Goal: Information Seeking & Learning: Find specific fact

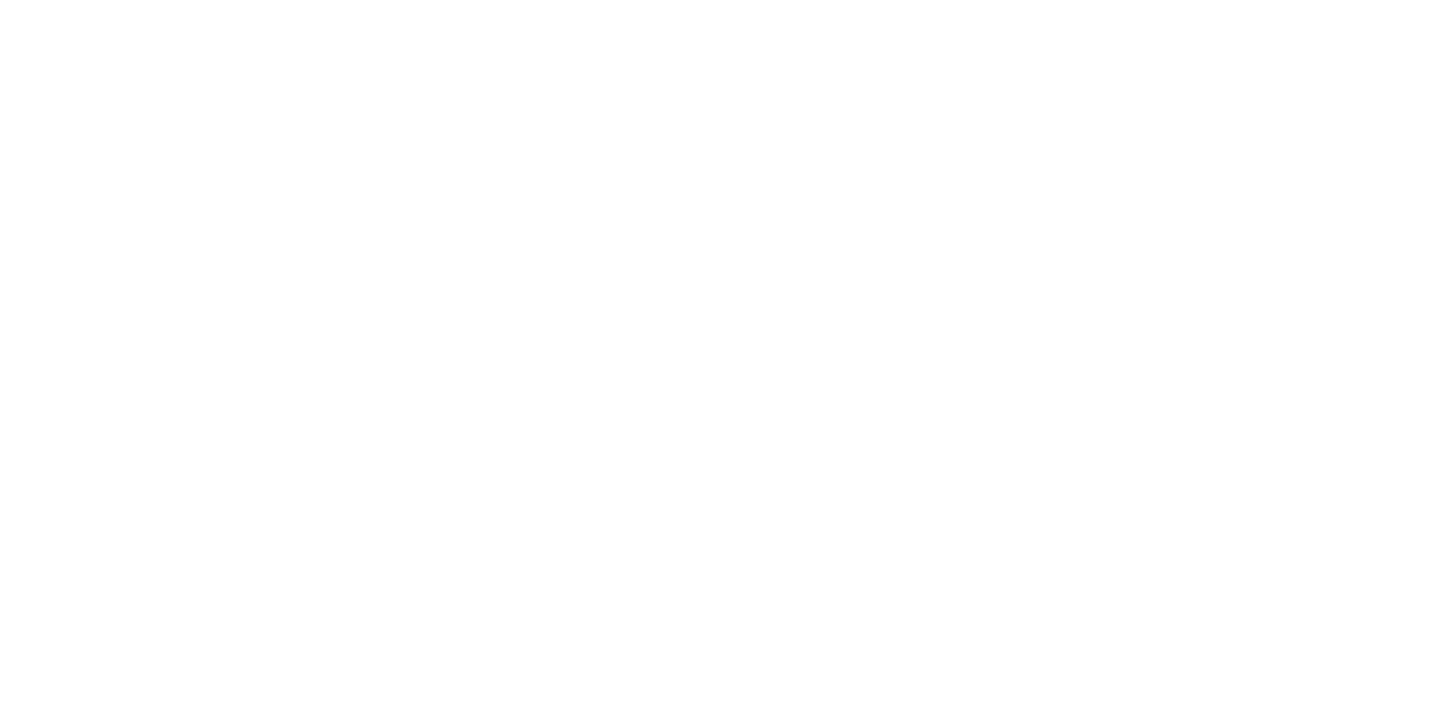
scroll to position [451, 0]
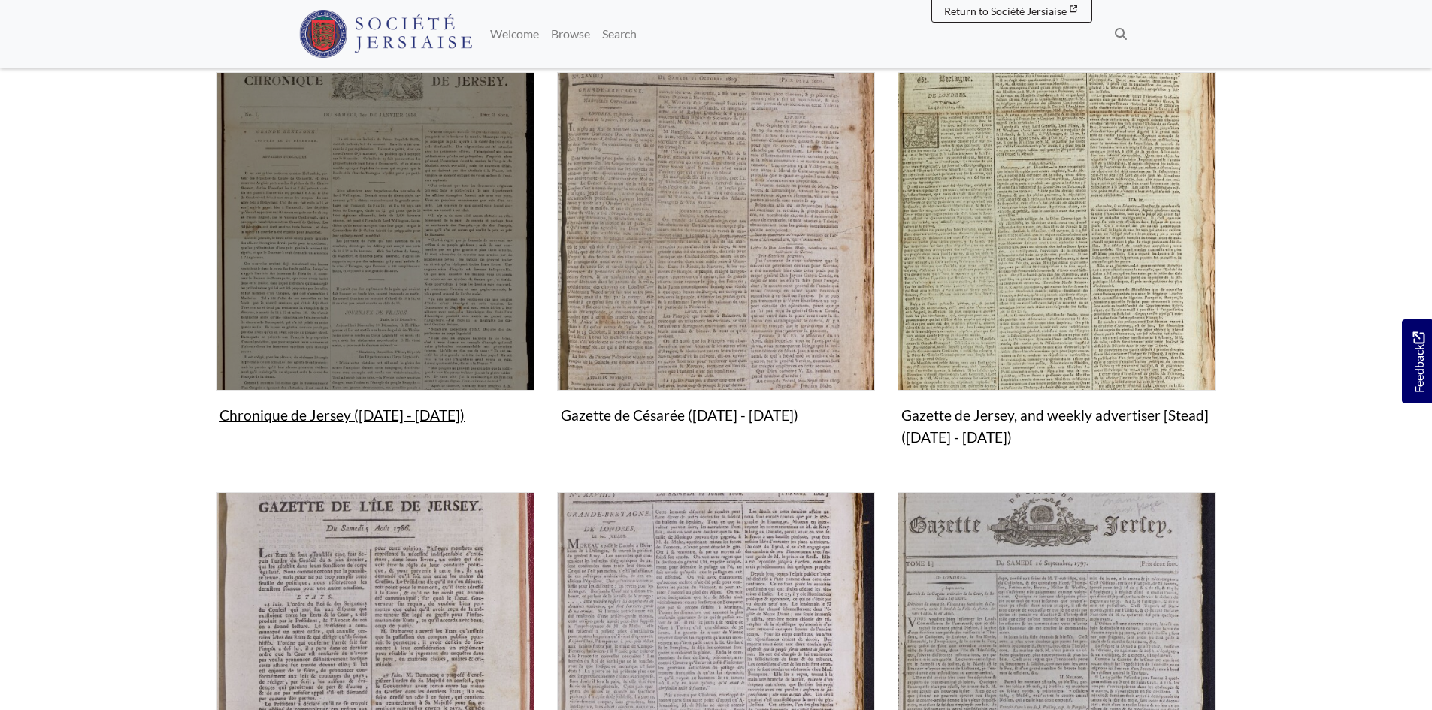
click at [272, 268] on img "Subcollection" at bounding box center [375, 231] width 318 height 318
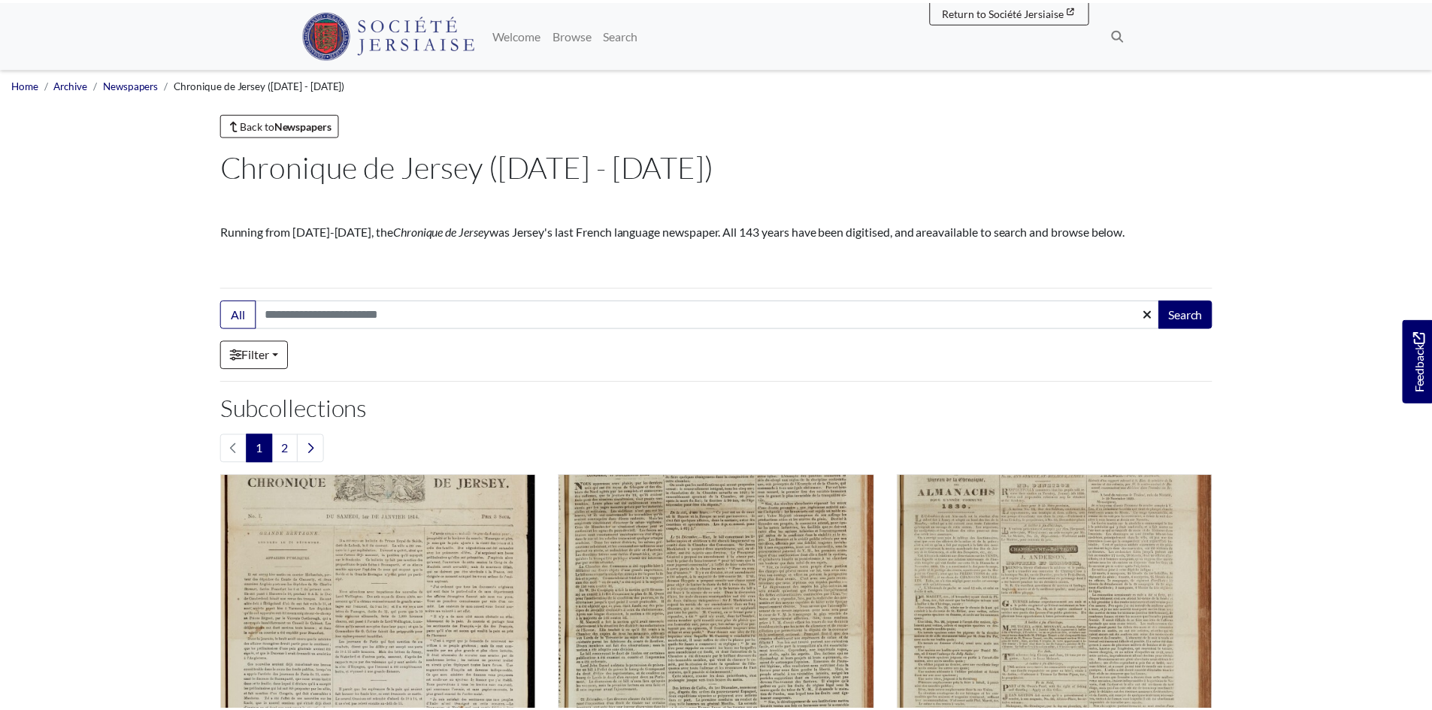
scroll to position [225, 0]
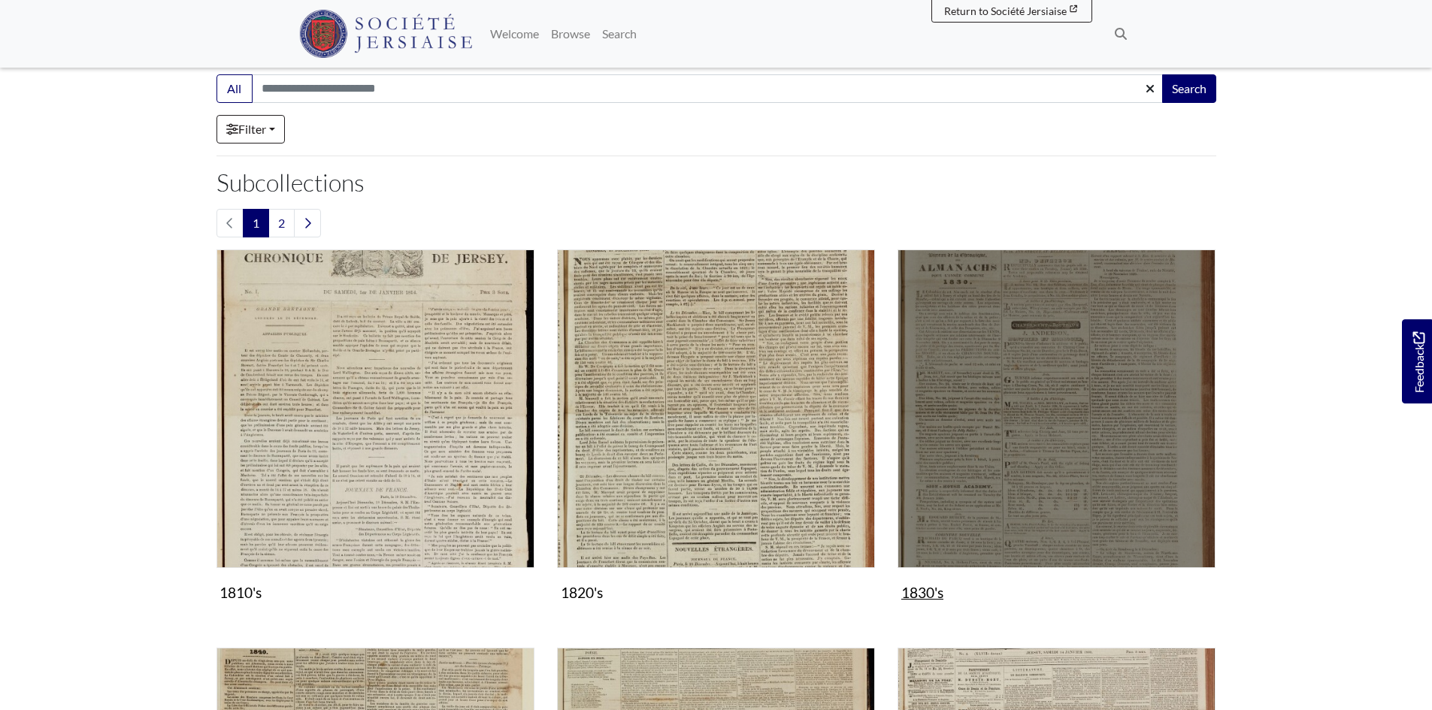
click at [1054, 450] on img "Subcollection" at bounding box center [1056, 408] width 318 height 318
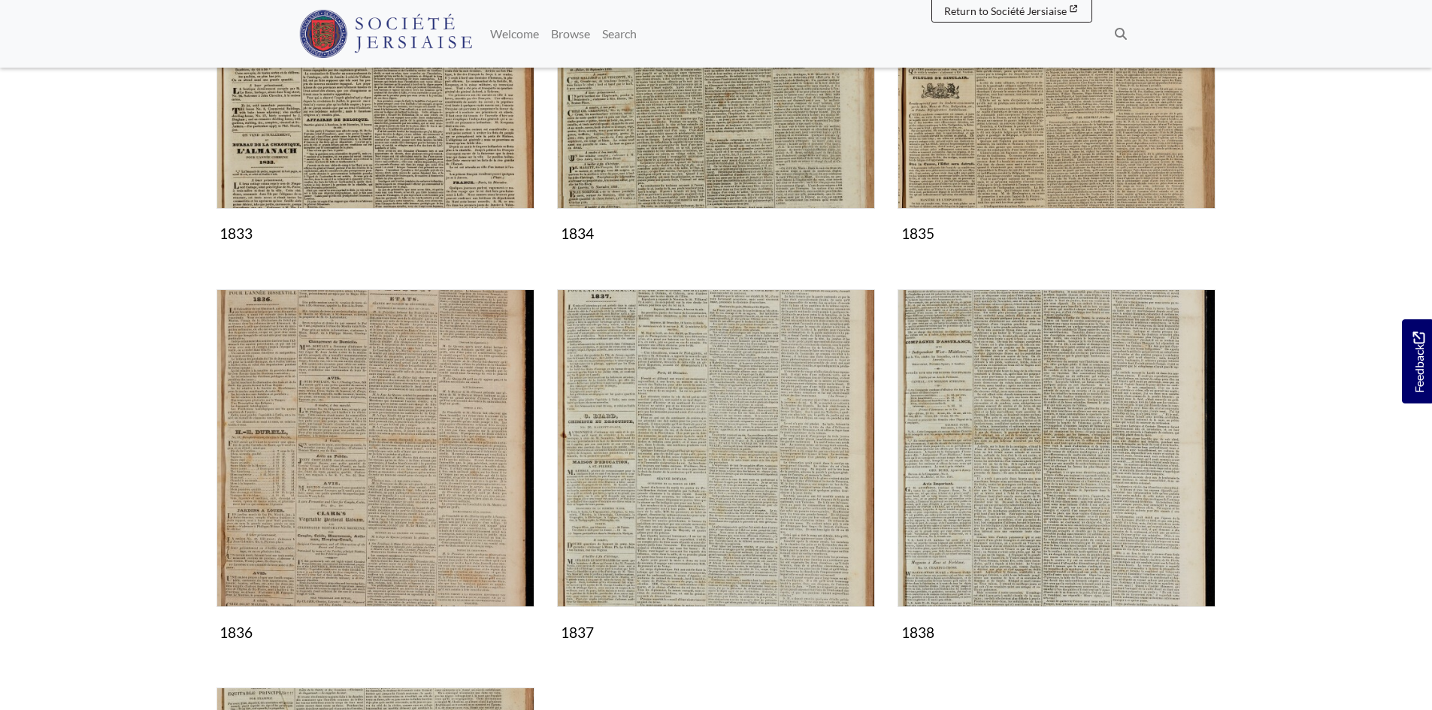
scroll to position [1052, 0]
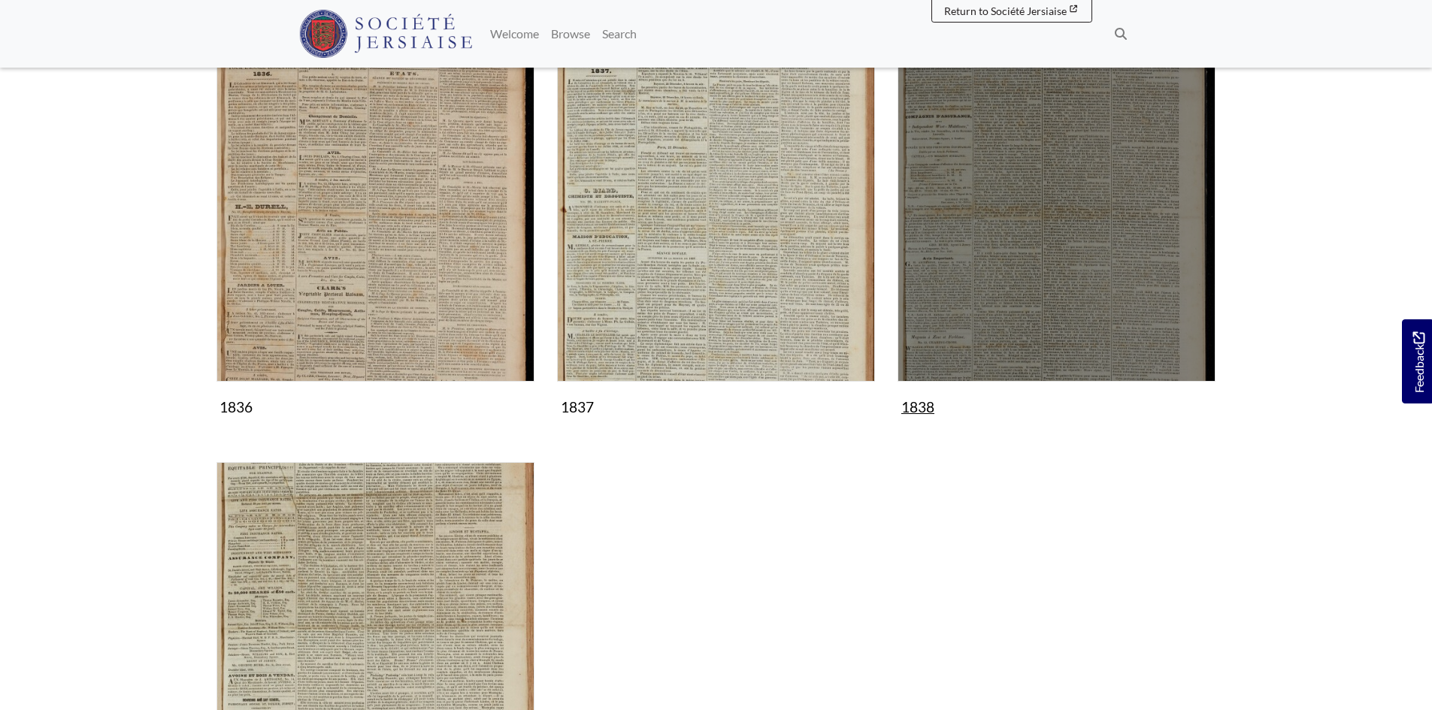
click at [1050, 265] on img "Subcollection" at bounding box center [1056, 223] width 318 height 318
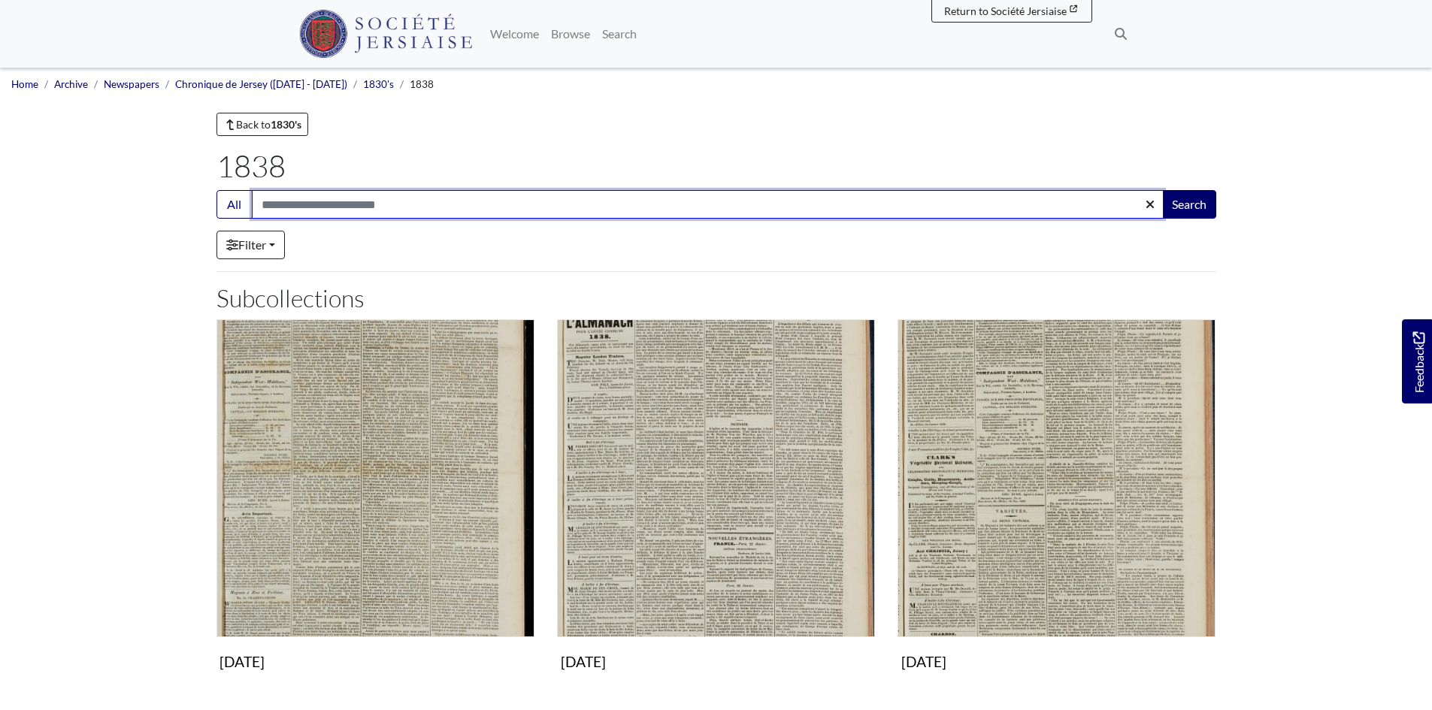
click at [344, 210] on input "Search:" at bounding box center [708, 204] width 912 height 29
type input "*****"
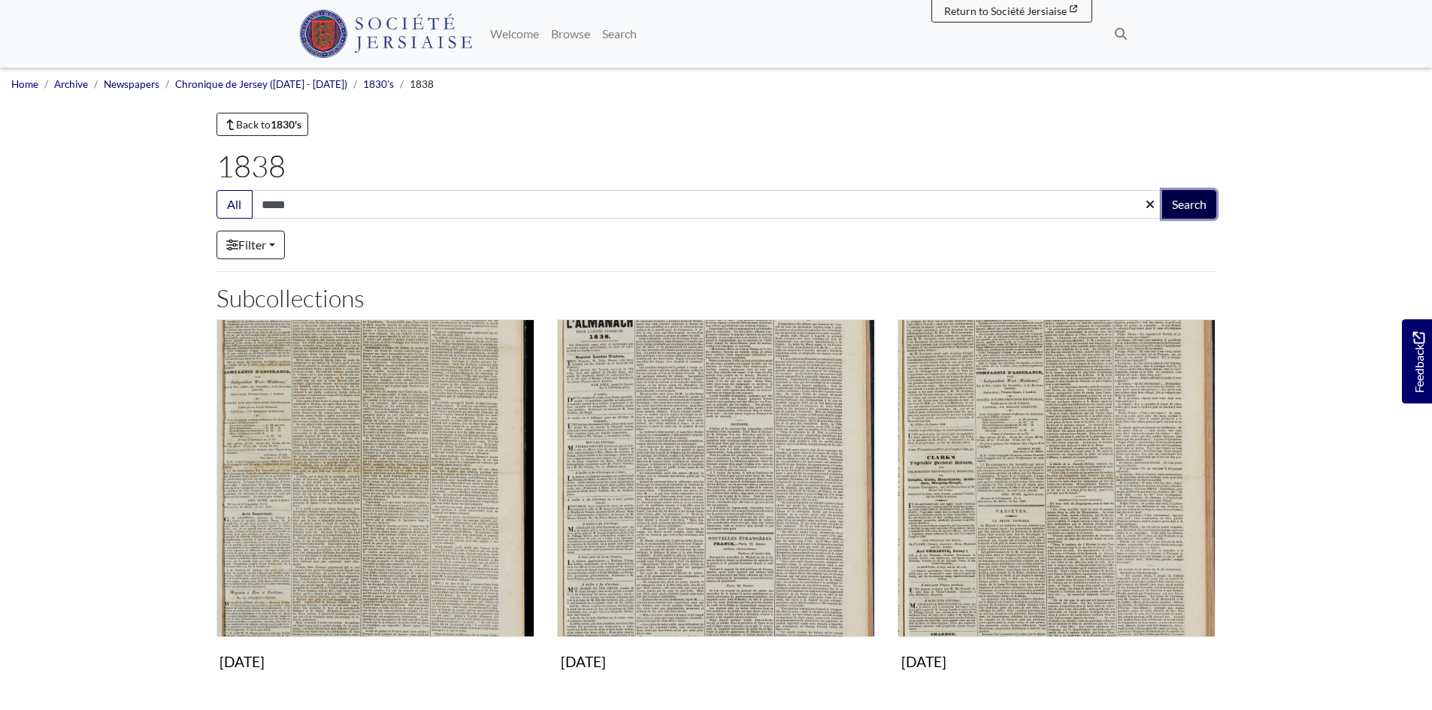
click at [1187, 201] on button "Search" at bounding box center [1189, 204] width 54 height 29
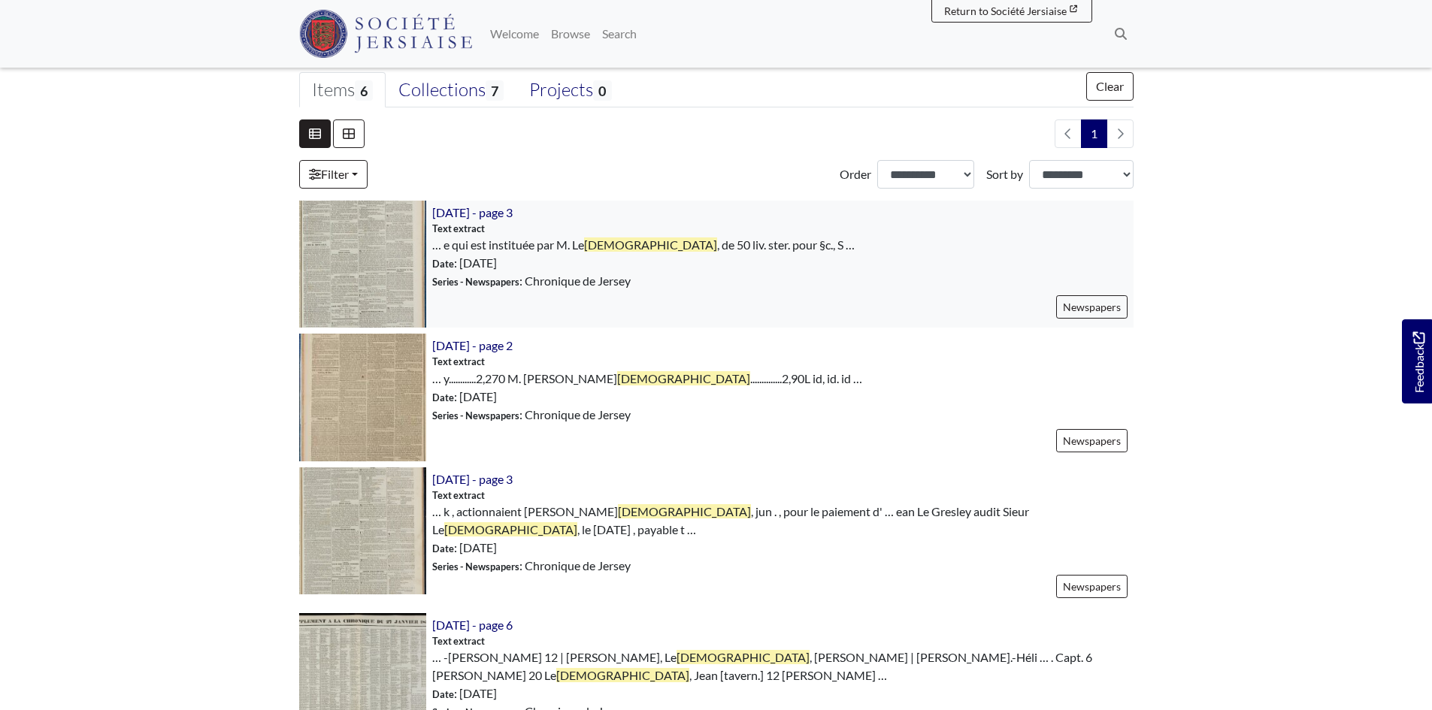
scroll to position [301, 0]
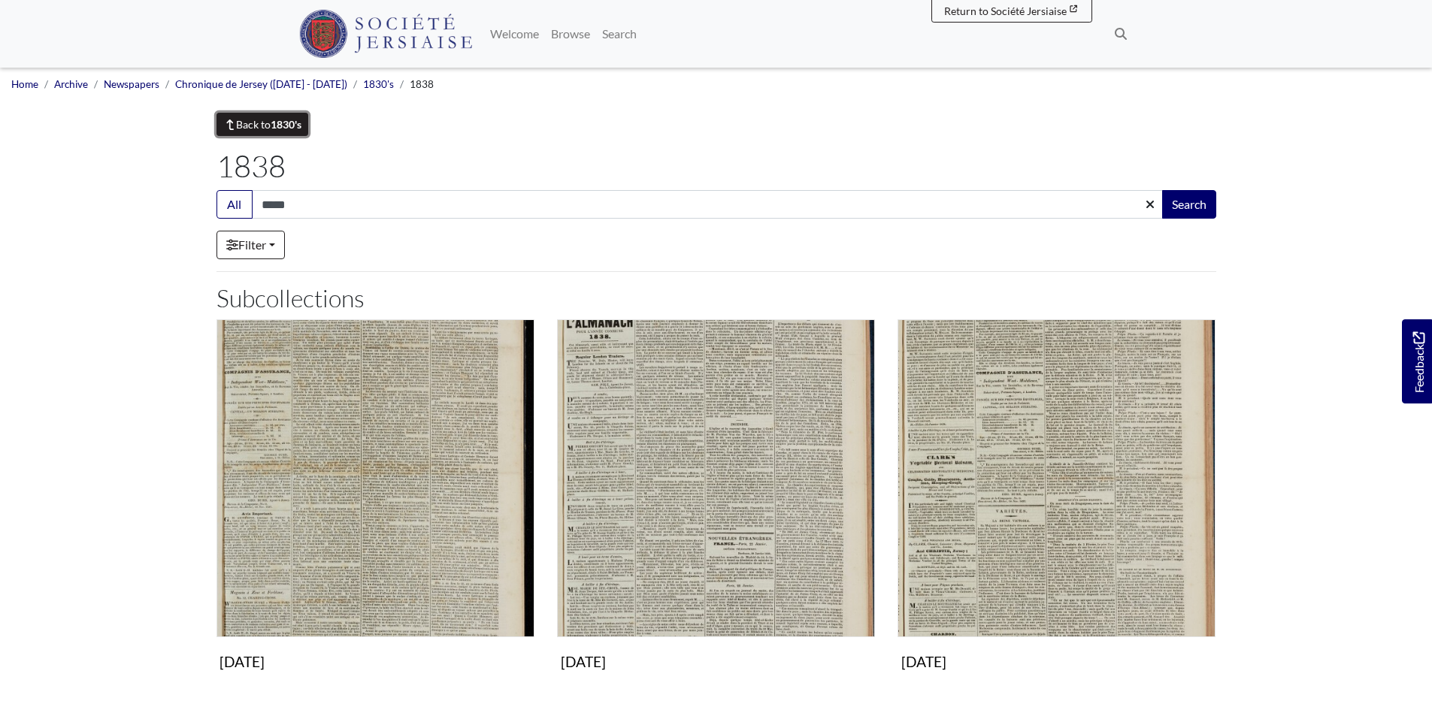
click at [250, 121] on link "Back to 1830's" at bounding box center [262, 124] width 92 height 23
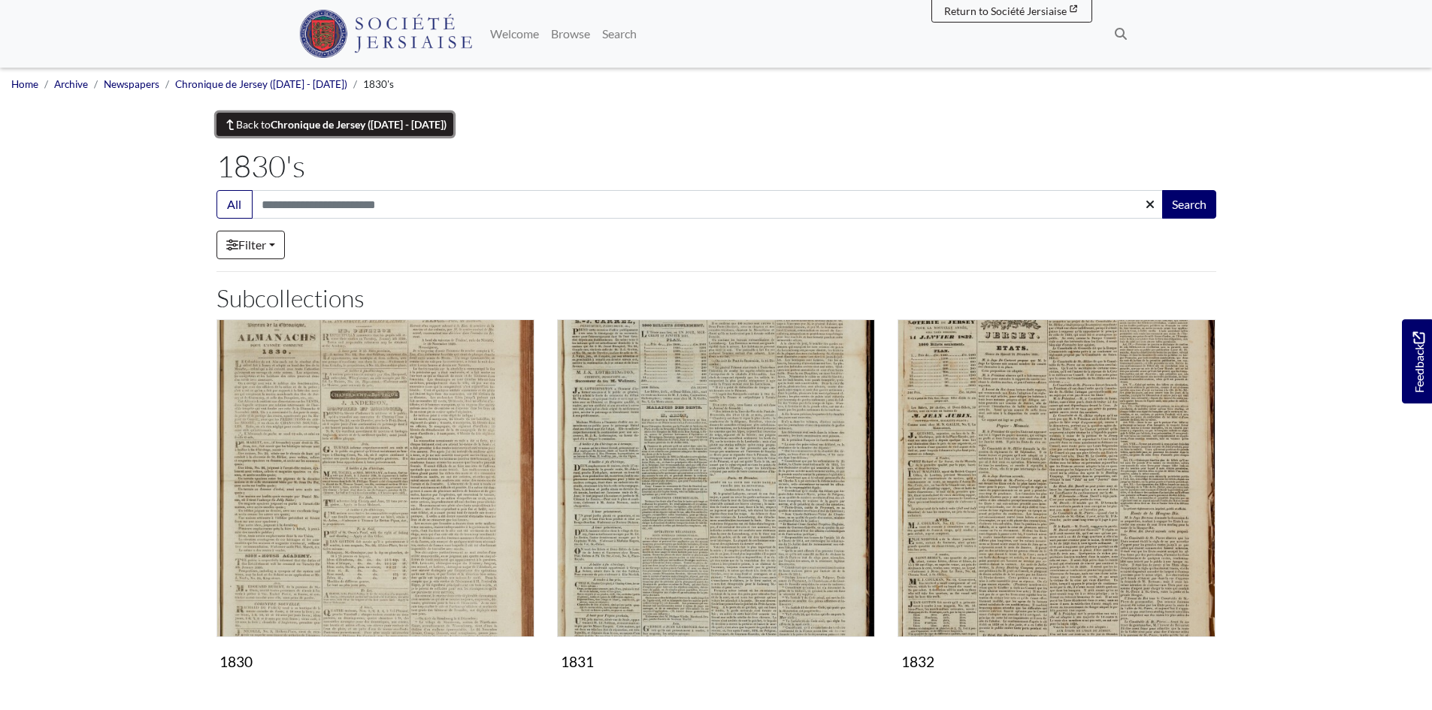
click at [364, 126] on strong "Chronique de Jersey ([DATE] - [DATE])" at bounding box center [359, 124] width 176 height 13
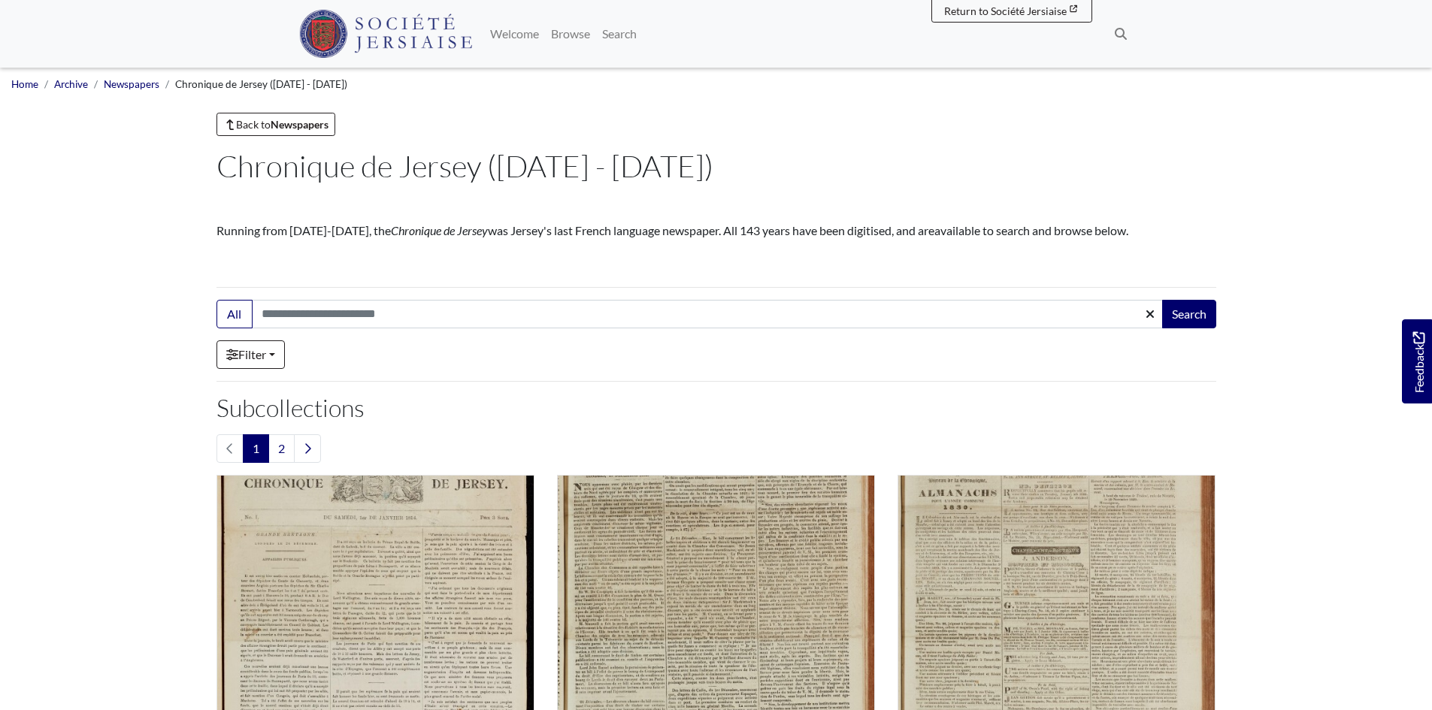
scroll to position [301, 0]
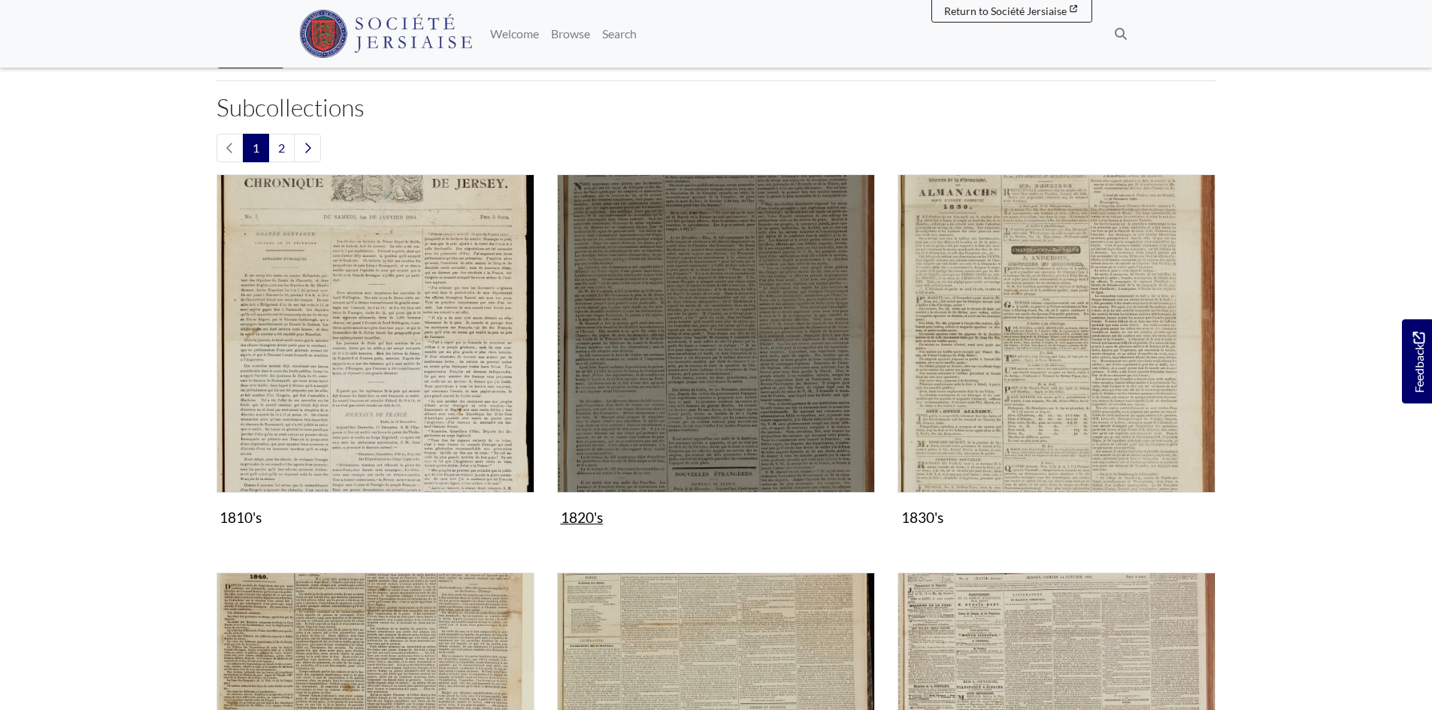
click at [725, 370] on img "Subcollection" at bounding box center [716, 333] width 318 height 318
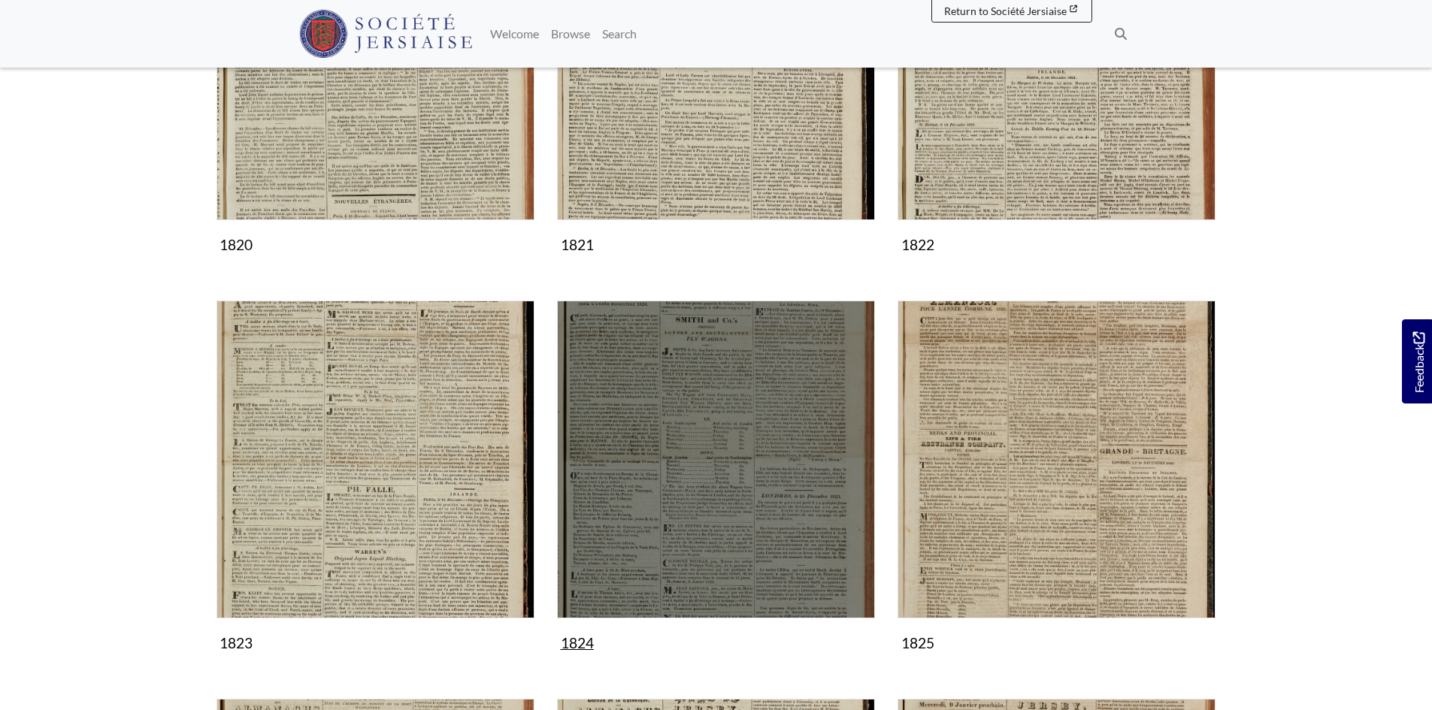
scroll to position [451, 0]
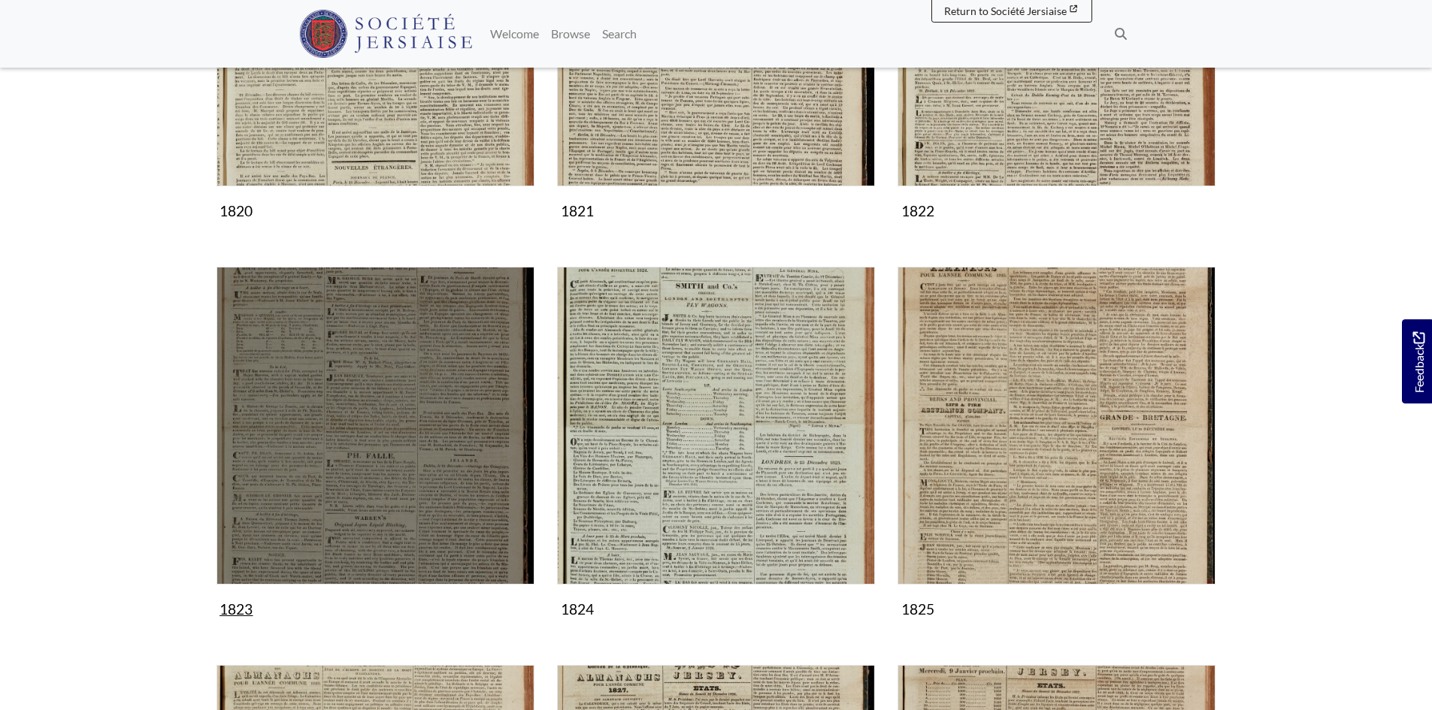
click at [444, 418] on img "Subcollection" at bounding box center [375, 426] width 318 height 318
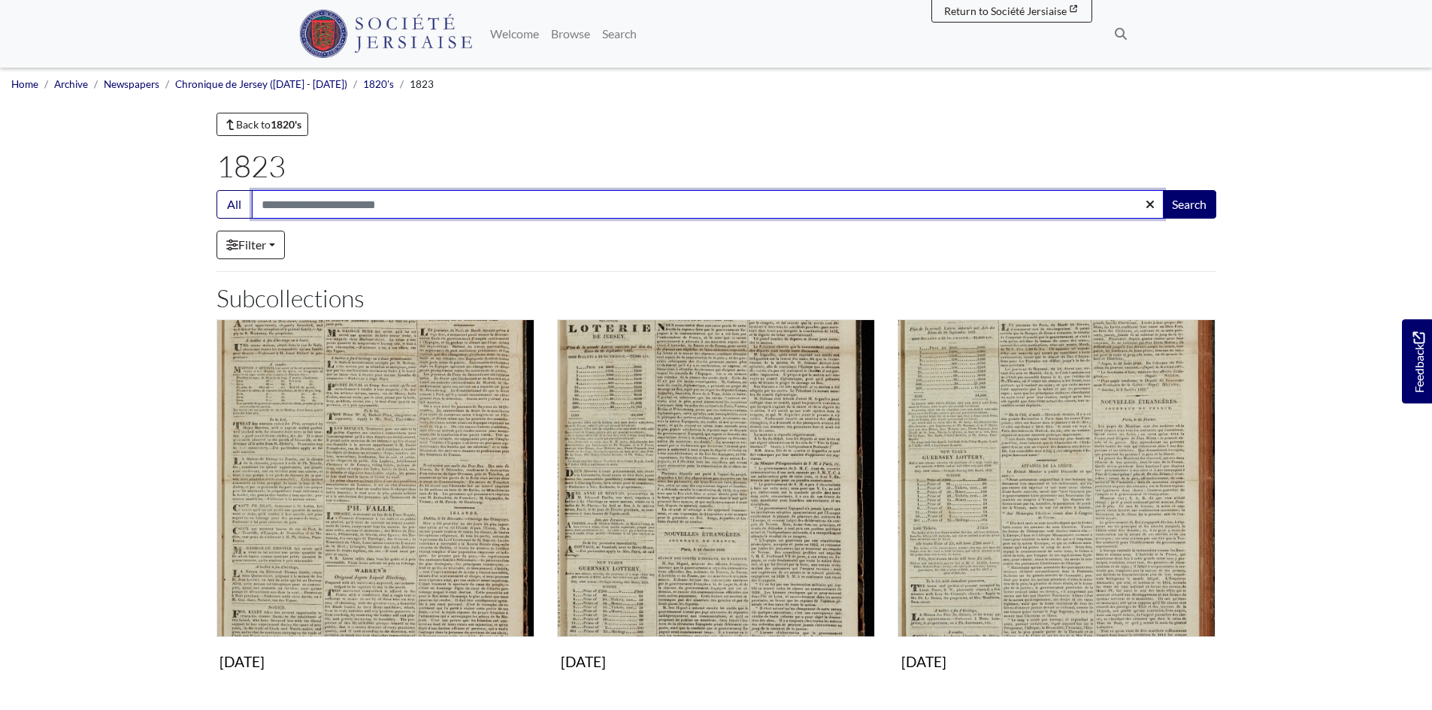
click at [317, 208] on input "Search:" at bounding box center [708, 204] width 912 height 29
type input "*****"
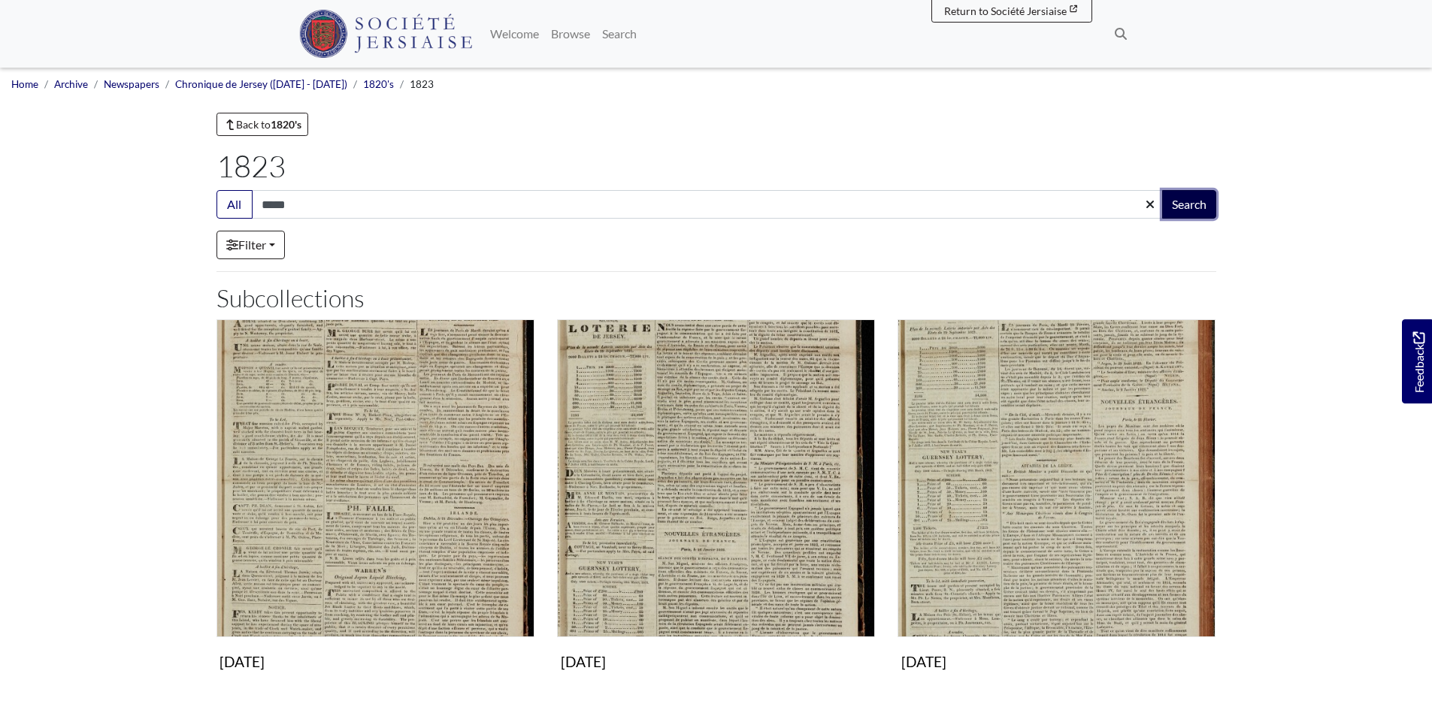
click at [1195, 203] on button "Search" at bounding box center [1189, 204] width 54 height 29
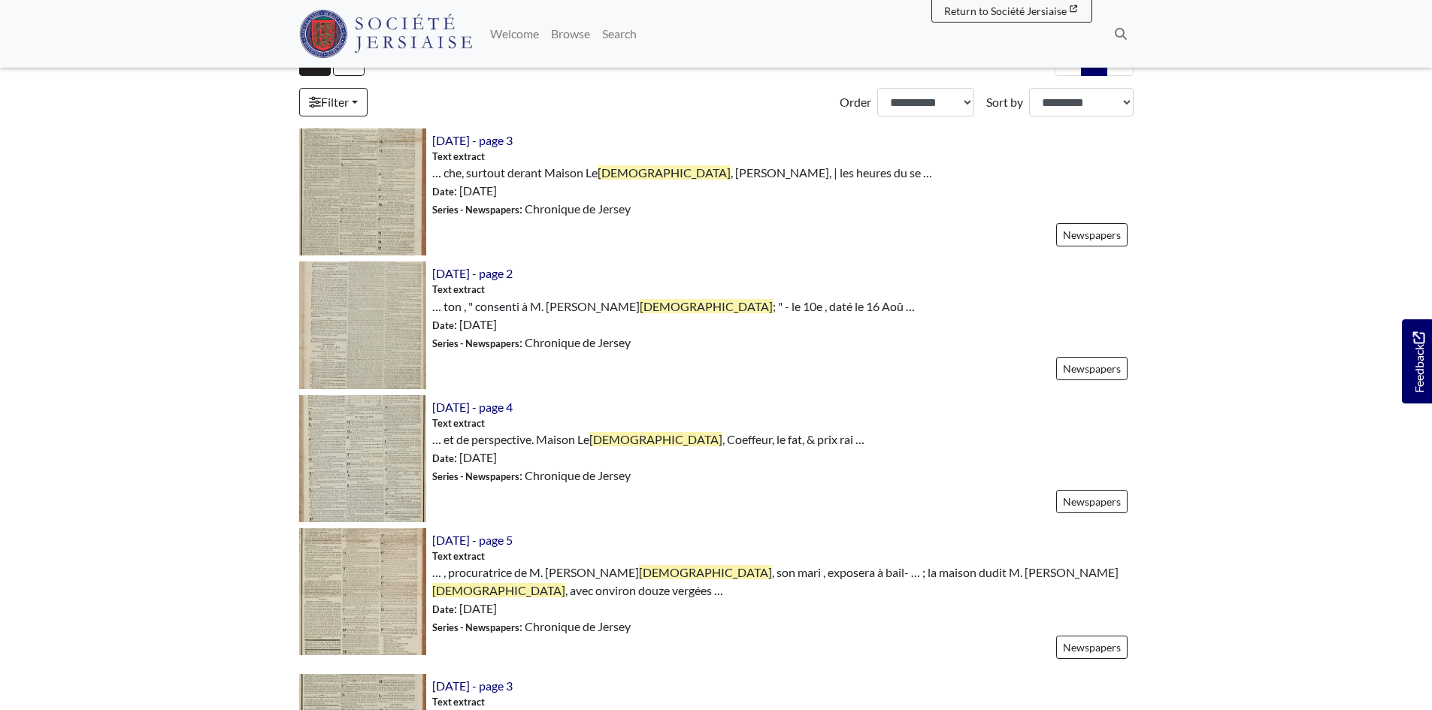
scroll to position [451, 0]
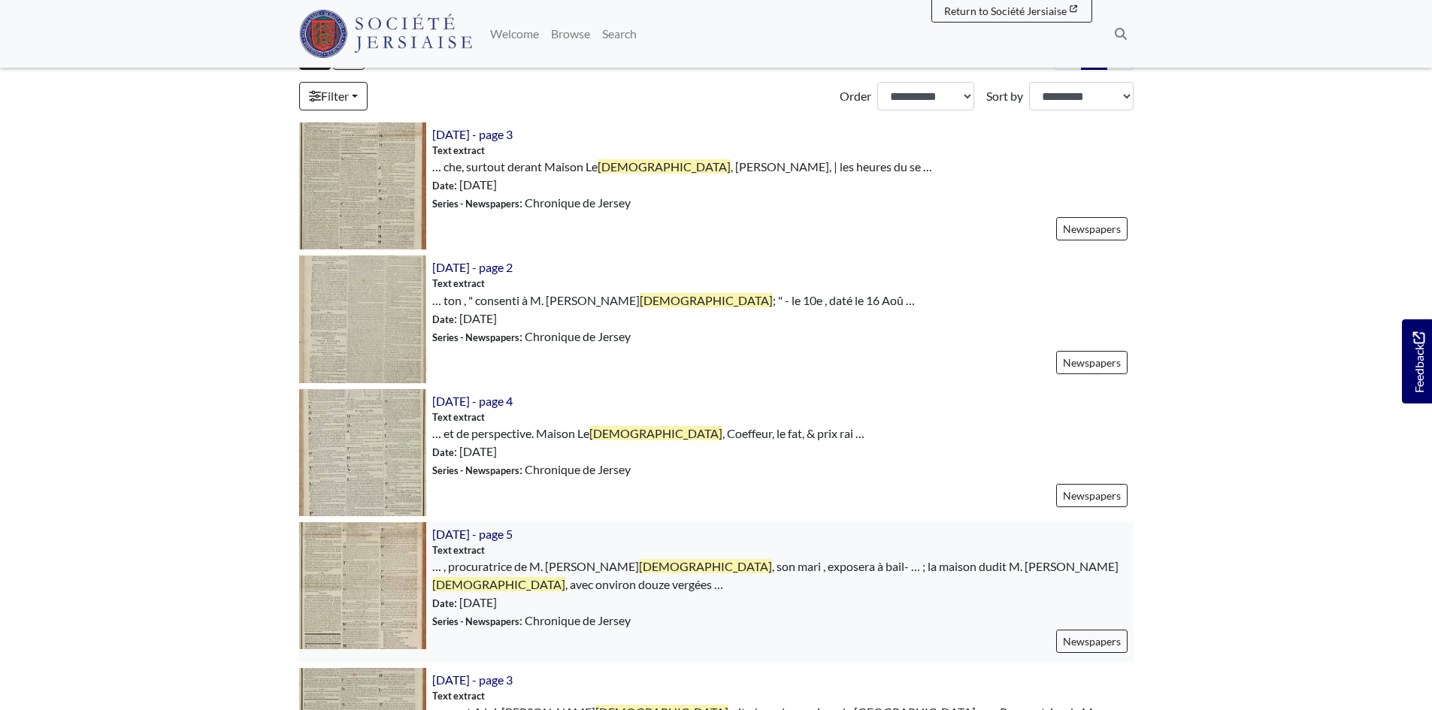
click at [374, 586] on img at bounding box center [362, 585] width 127 height 127
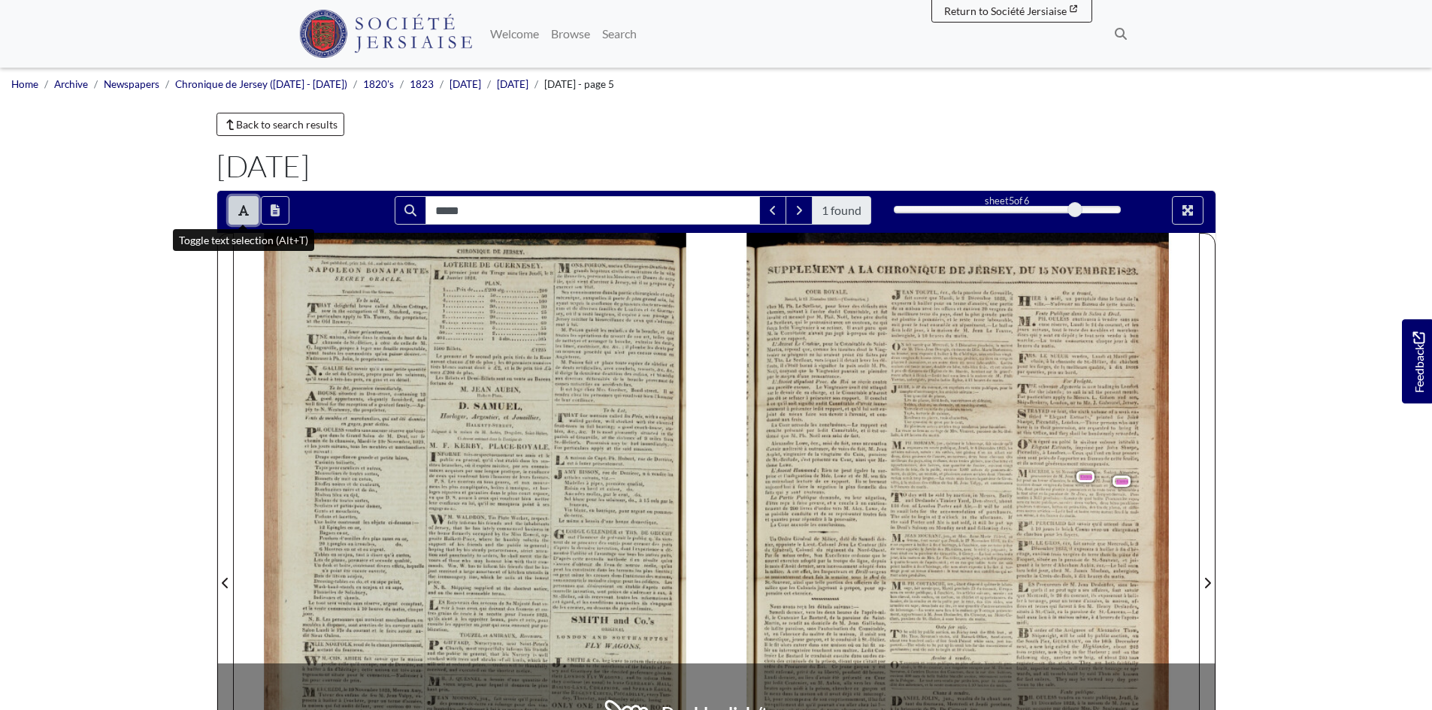
click at [239, 214] on icon "Toggle text selection (Alt+T)" at bounding box center [243, 210] width 11 height 12
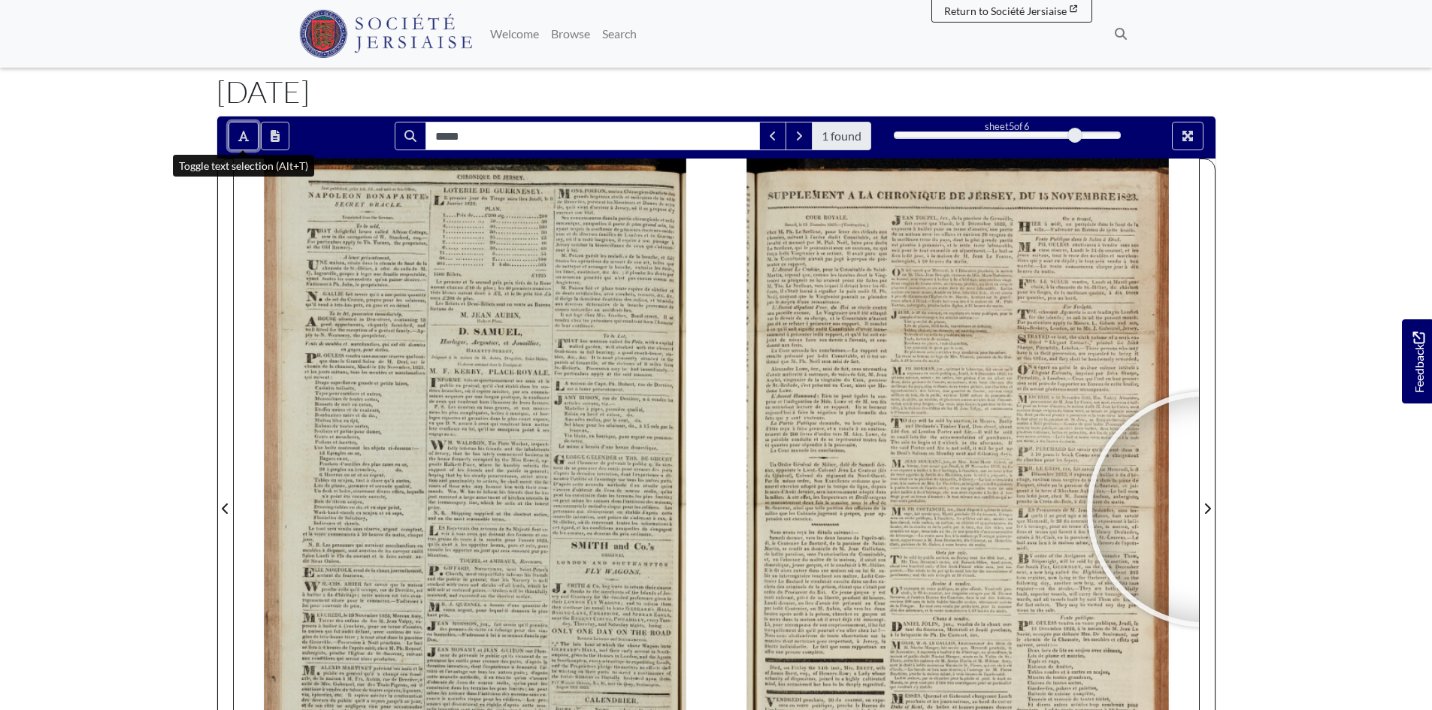
scroll to position [75, 0]
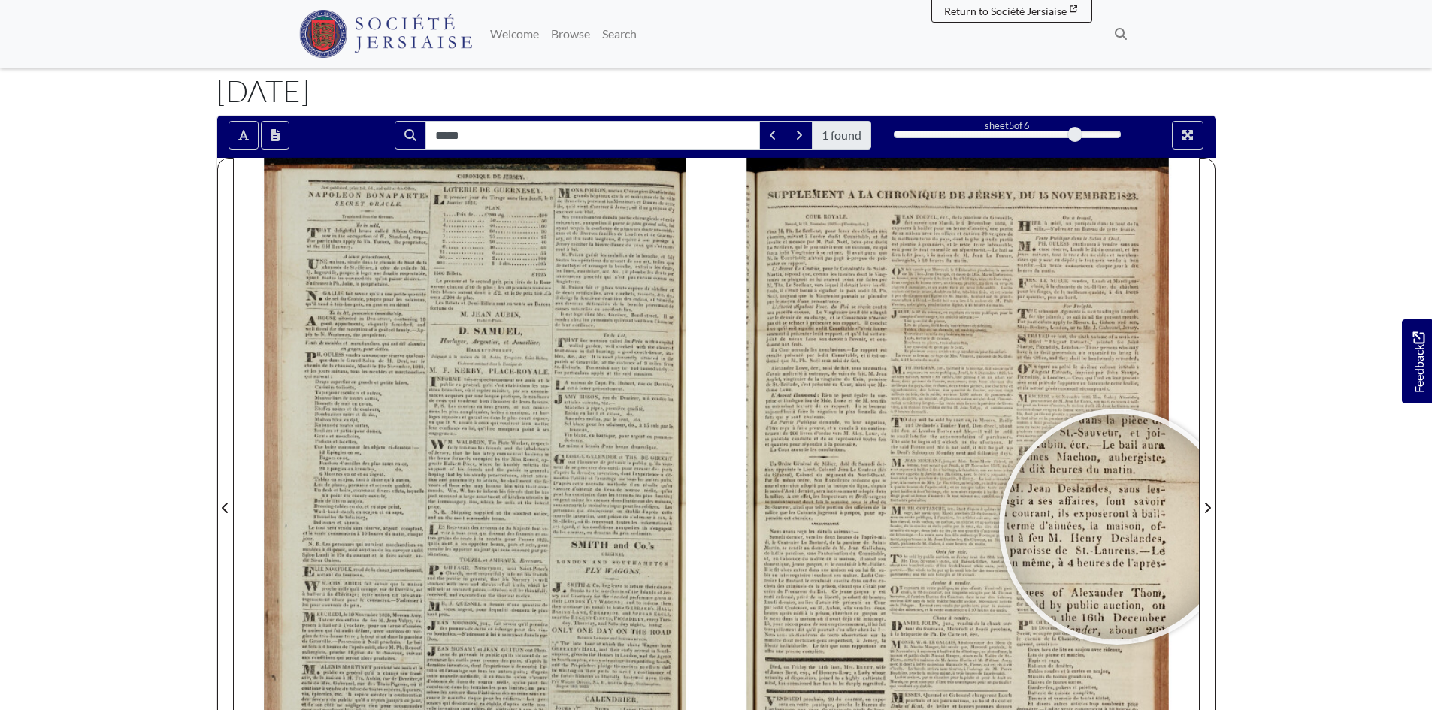
click at [1117, 527] on div at bounding box center [1116, 526] width 225 height 225
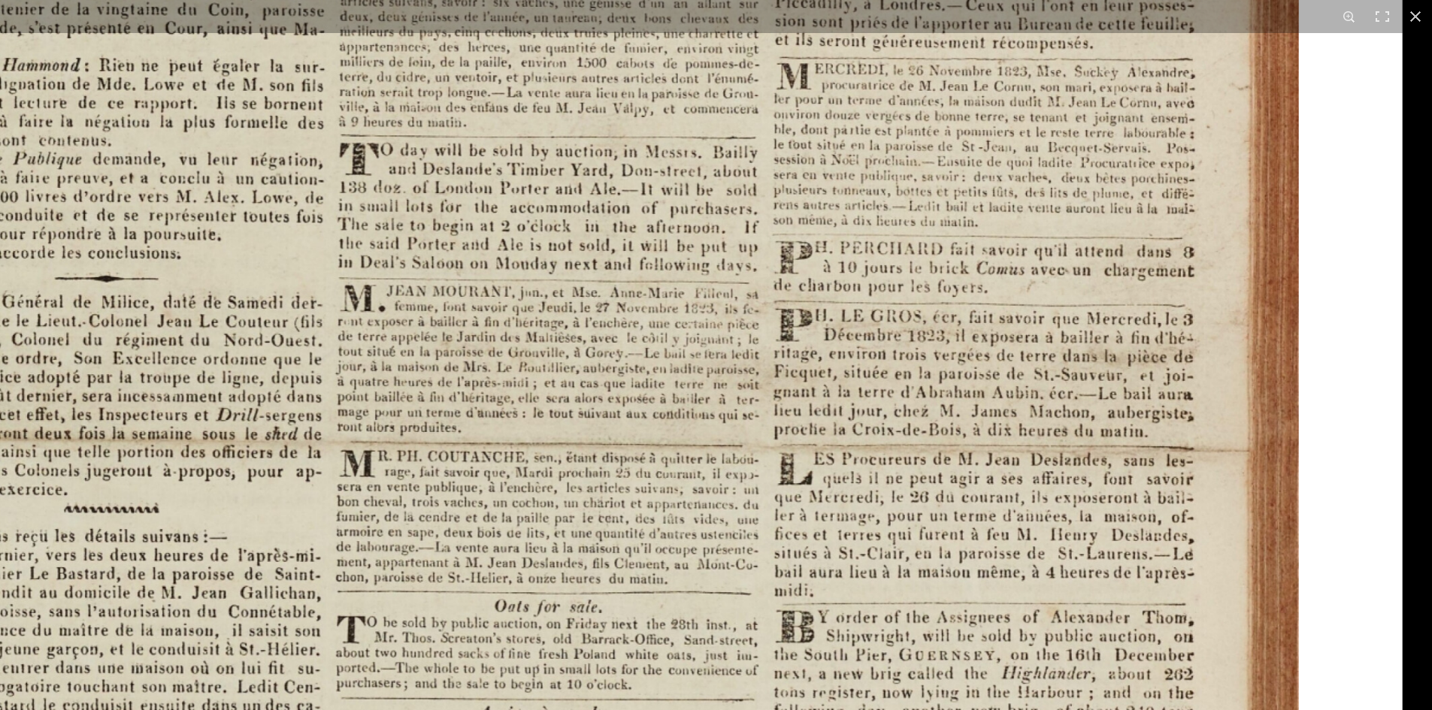
click at [749, 466] on img at bounding box center [569, 424] width 1666 height 2356
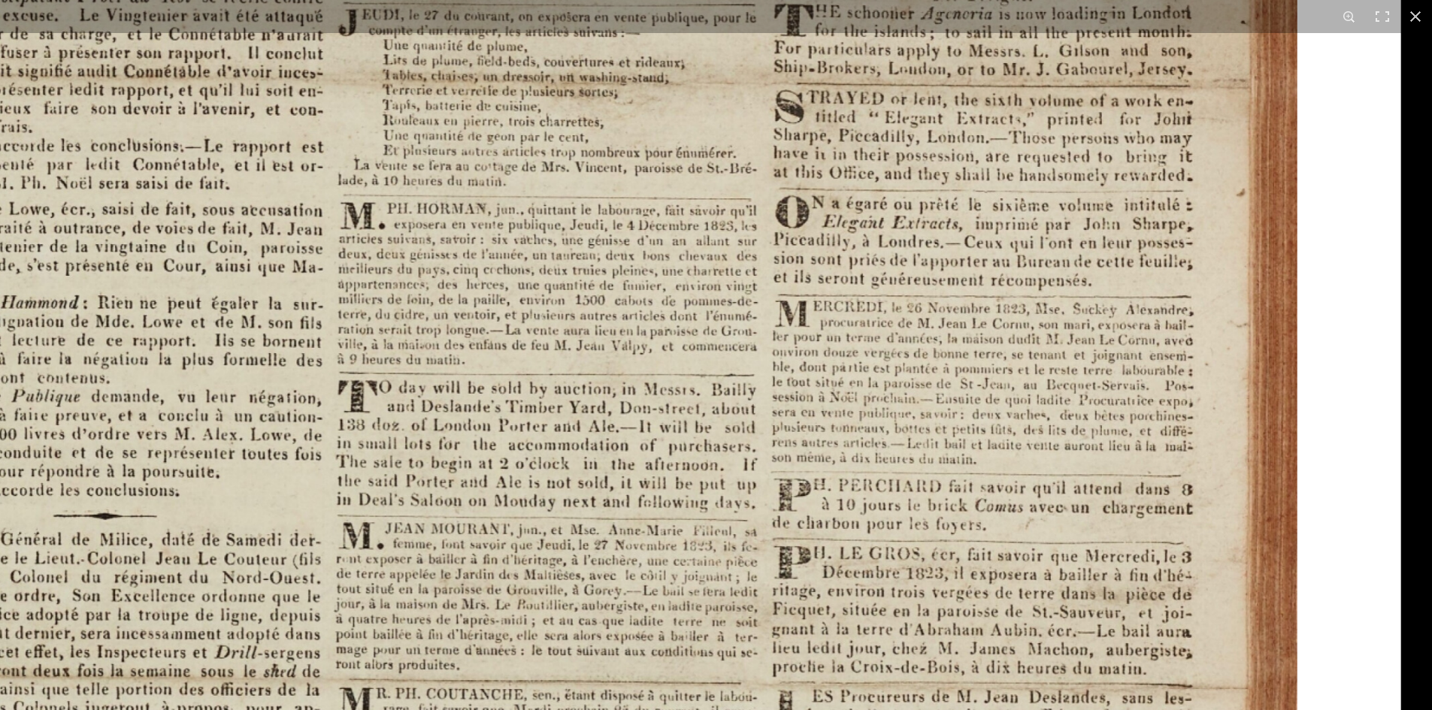
click at [671, 588] on img at bounding box center [568, 661] width 1666 height 2356
